Goal: Use online tool/utility: Utilize a website feature to perform a specific function

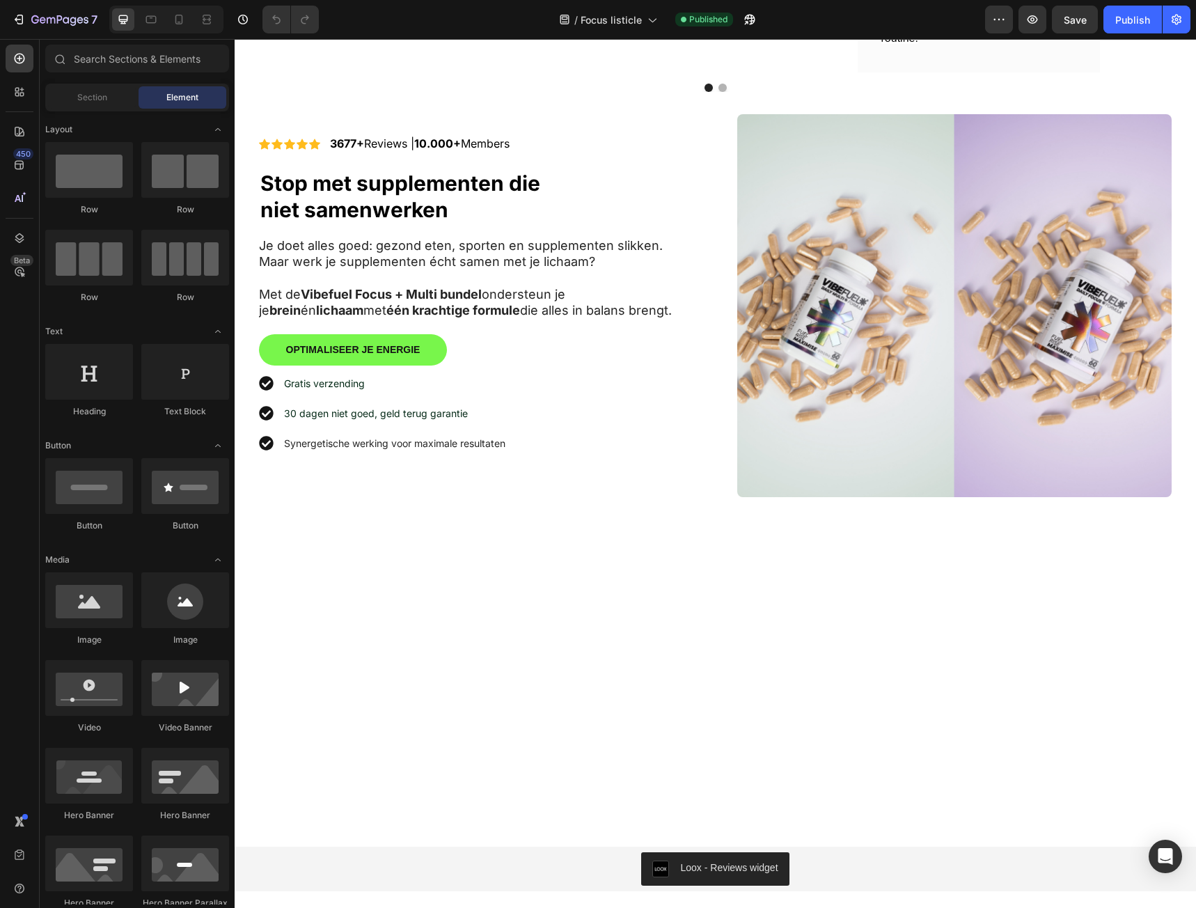
scroll to position [3588, 0]
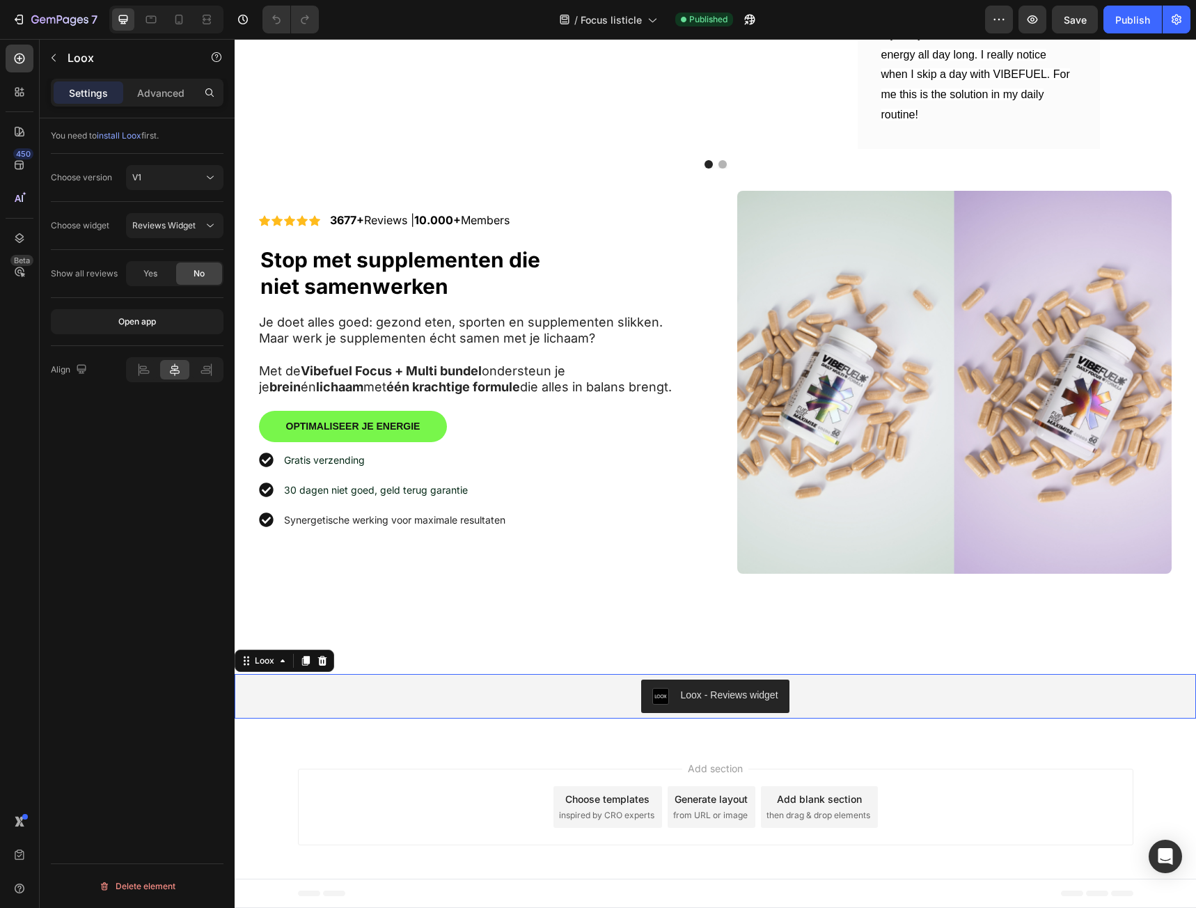
click at [692, 686] on button "Loox - Reviews widget" at bounding box center [715, 695] width 148 height 33
click at [17, 20] on icon "button" at bounding box center [19, 20] width 14 height 14
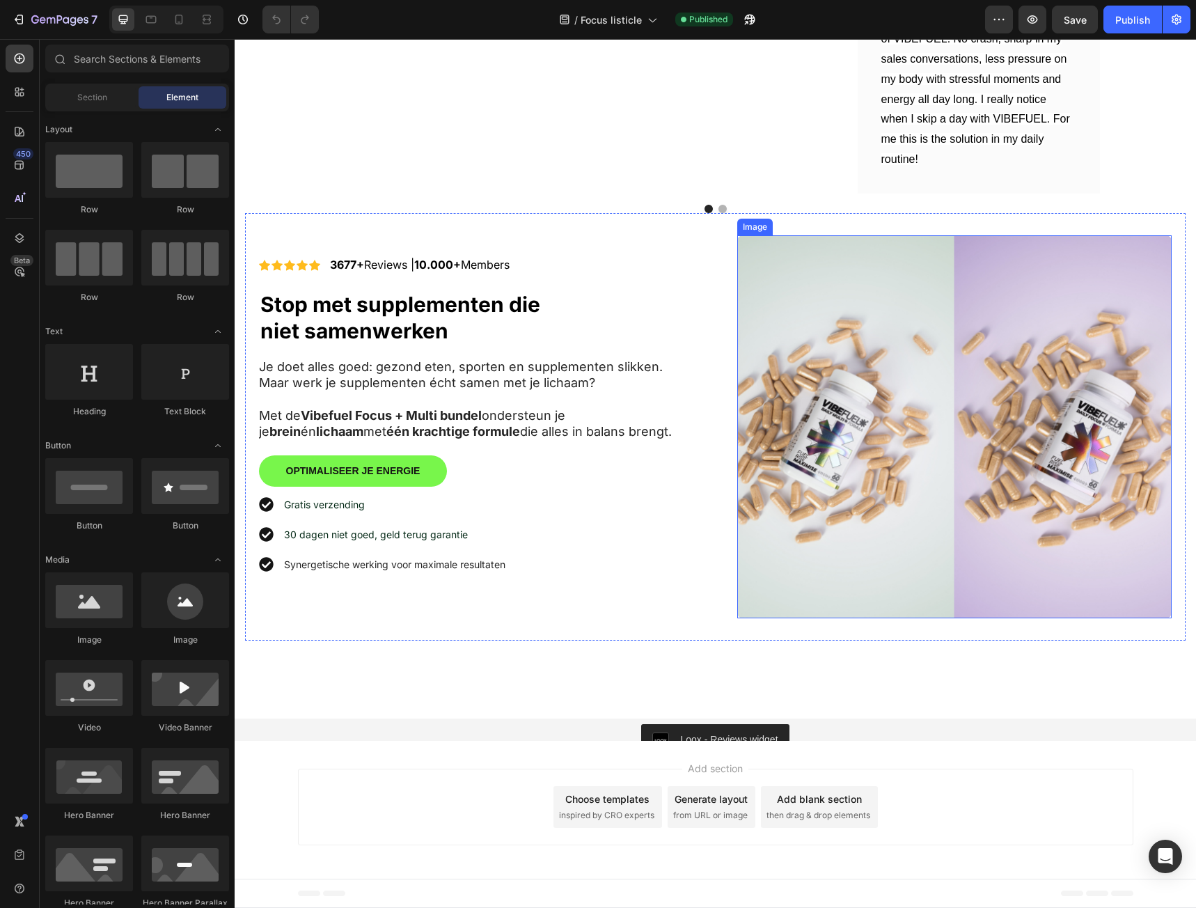
scroll to position [3500, 0]
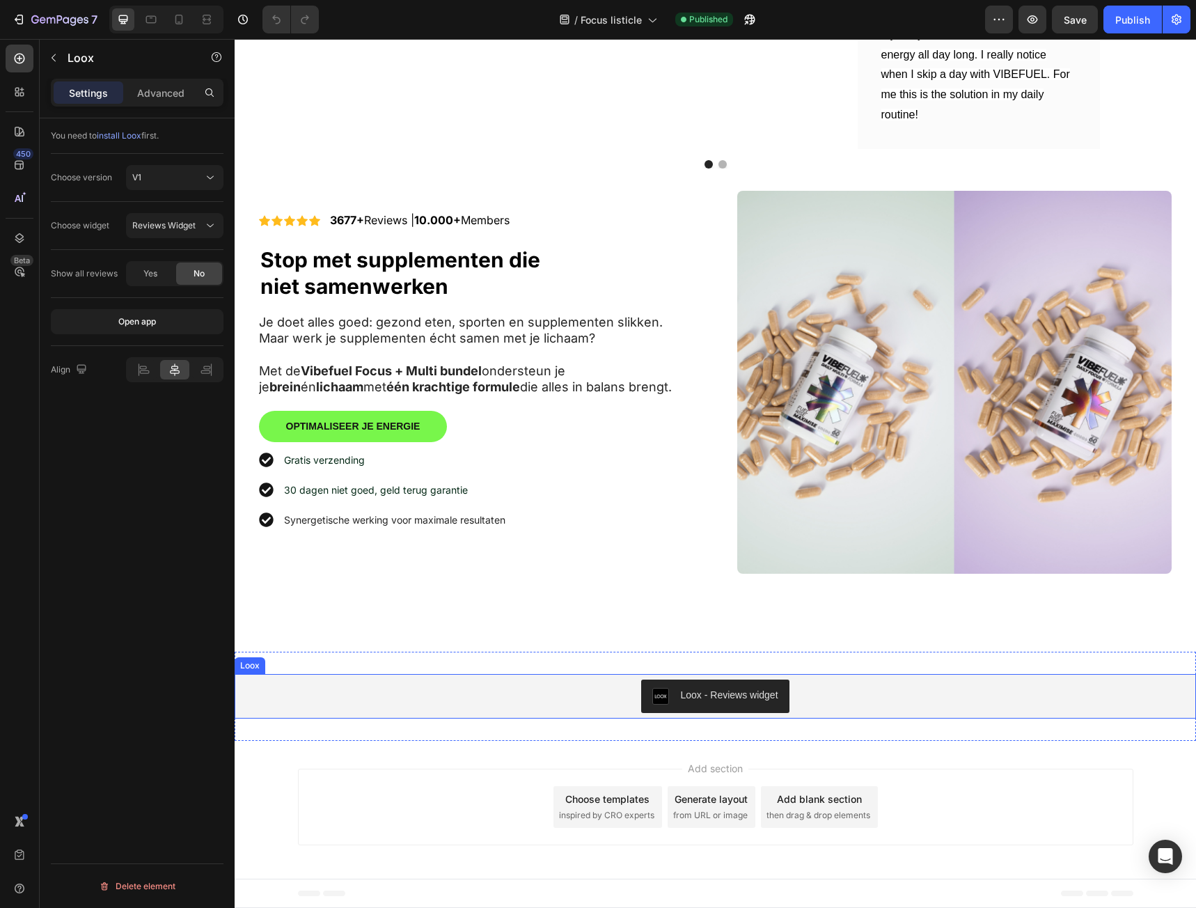
click at [596, 713] on div "Loox - Reviews widget" at bounding box center [715, 695] width 950 height 33
click at [166, 227] on span "Reviews Widget" at bounding box center [163, 225] width 63 height 10
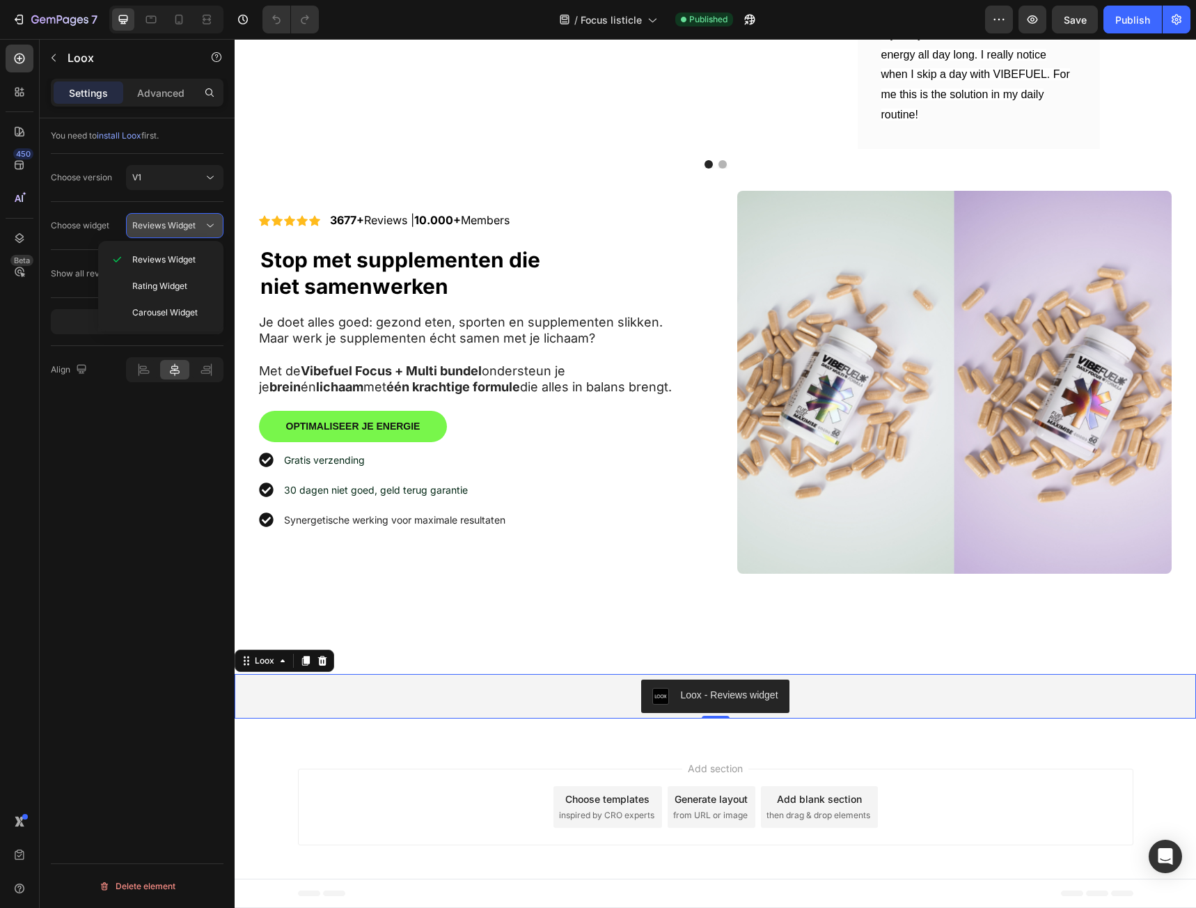
click at [166, 227] on span "Reviews Widget" at bounding box center [163, 225] width 63 height 10
click at [173, 174] on div "V1" at bounding box center [167, 177] width 71 height 13
